Goal: Use online tool/utility: Utilize a website feature to perform a specific function

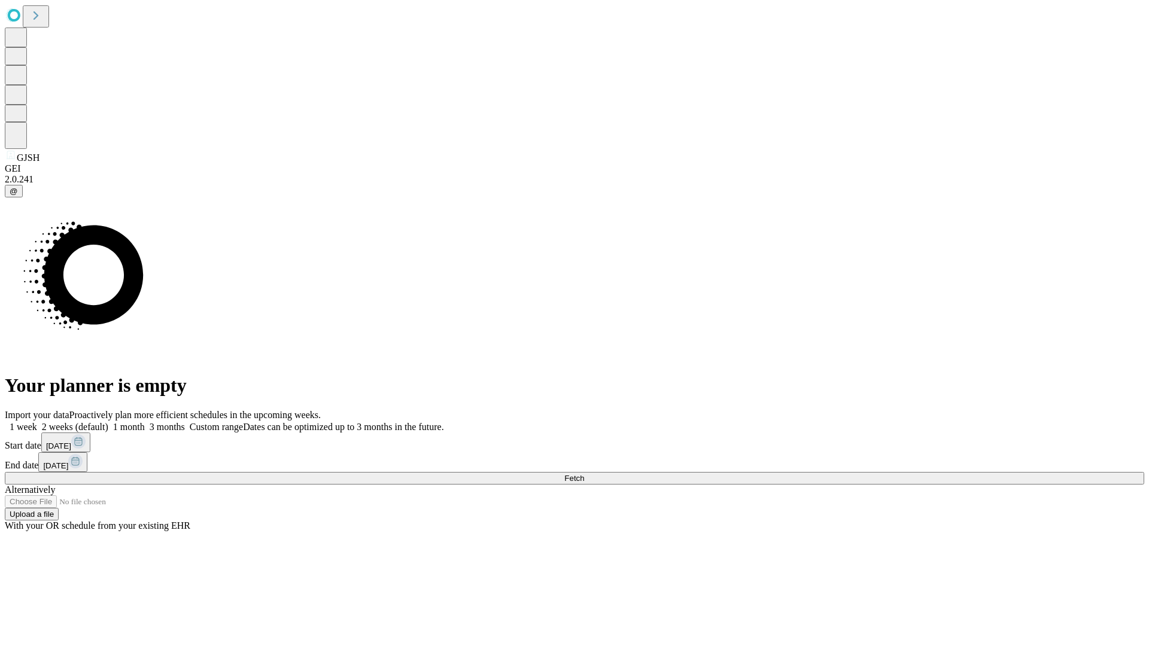
click at [584, 474] on span "Fetch" at bounding box center [574, 478] width 20 height 9
